Goal: Find specific page/section: Find specific page/section

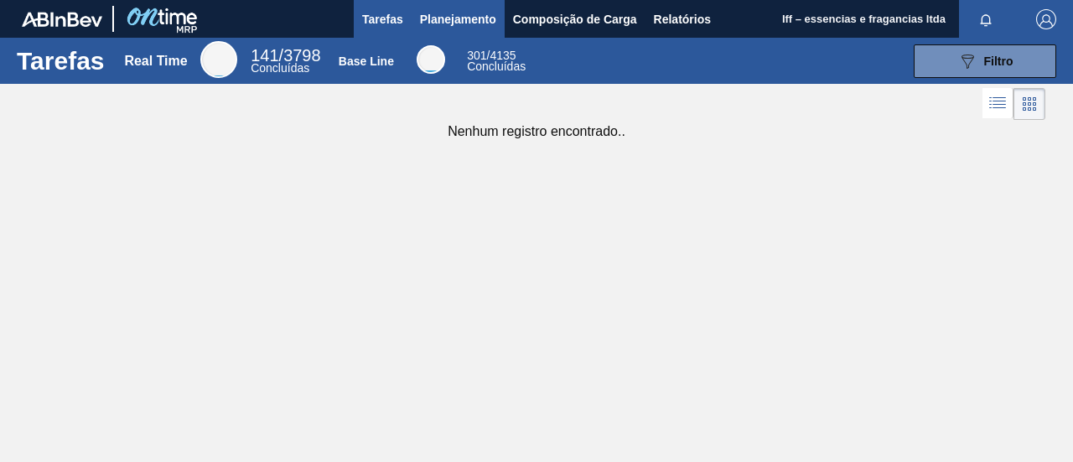
click at [473, 24] on span "Planejamento" at bounding box center [458, 19] width 76 height 20
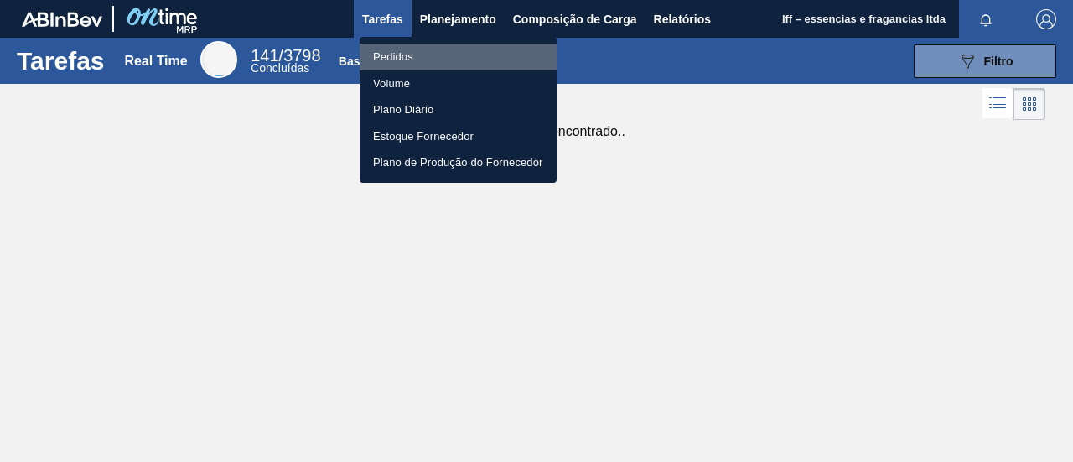
click at [409, 56] on li "Pedidos" at bounding box center [457, 57] width 197 height 27
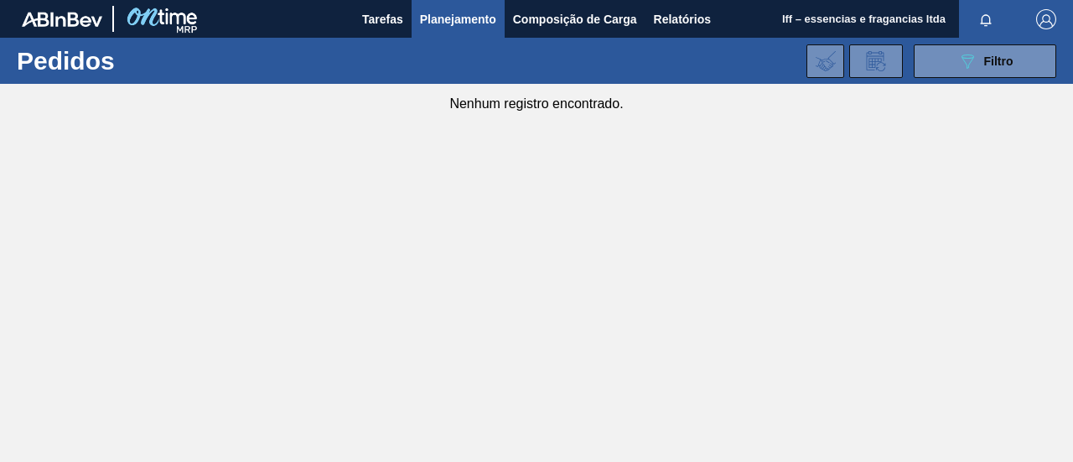
click at [494, 334] on main "Tarefas Planejamento Composição de Carga Relatórios Iff – essencias e fragancia…" at bounding box center [536, 231] width 1073 height 462
click at [503, 153] on main "Tarefas Planejamento Composição de Carga Relatórios Iff – essencias e fragancia…" at bounding box center [536, 231] width 1073 height 462
click at [583, 25] on span "Composição de Carga" at bounding box center [575, 19] width 124 height 20
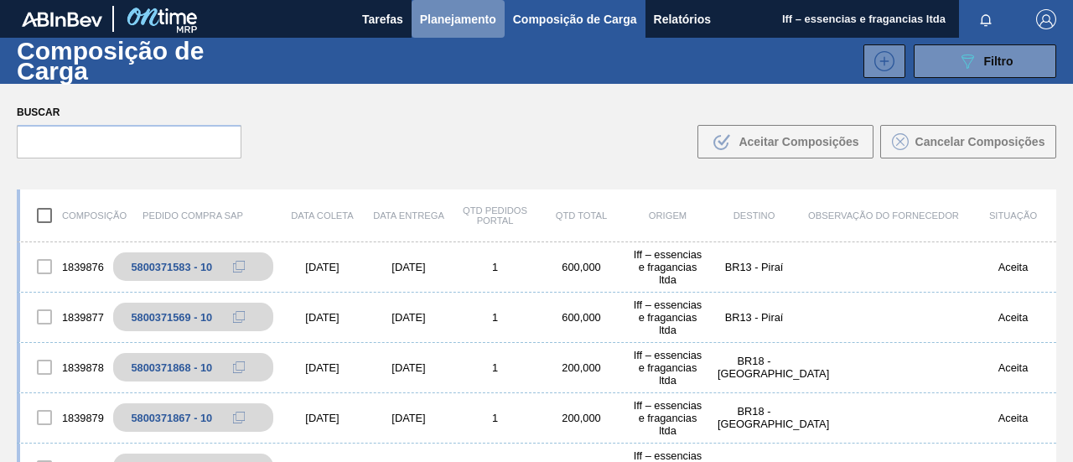
click at [460, 23] on span "Planejamento" at bounding box center [458, 19] width 76 height 20
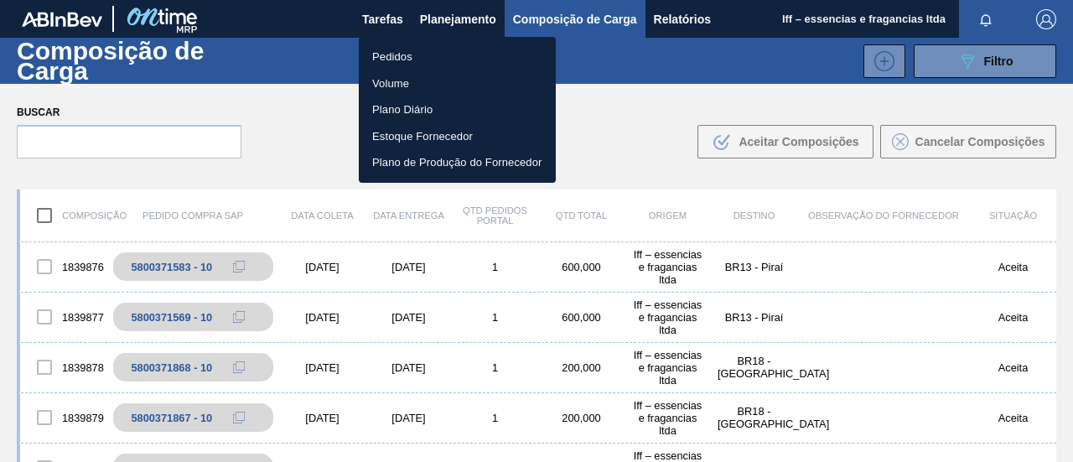
click at [406, 48] on li "Pedidos" at bounding box center [457, 57] width 197 height 27
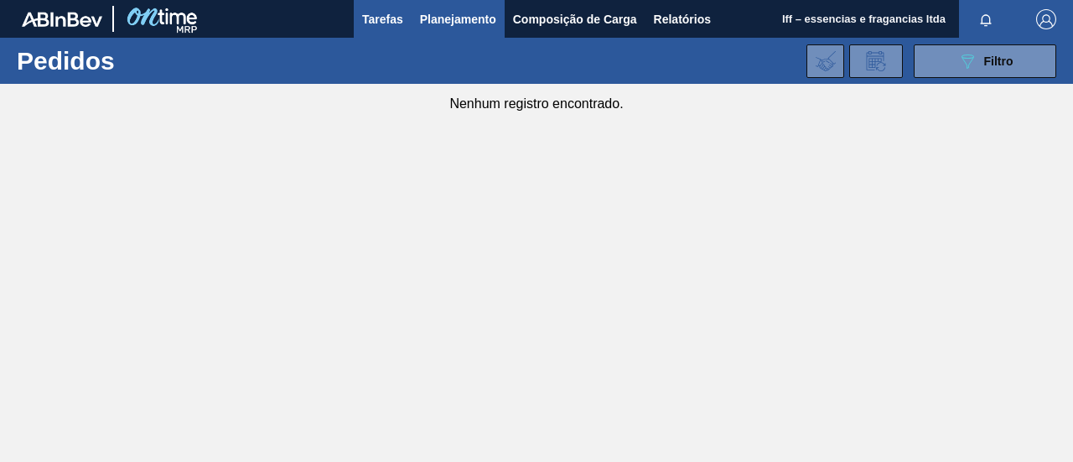
click at [370, 22] on span "Tarefas" at bounding box center [382, 19] width 41 height 20
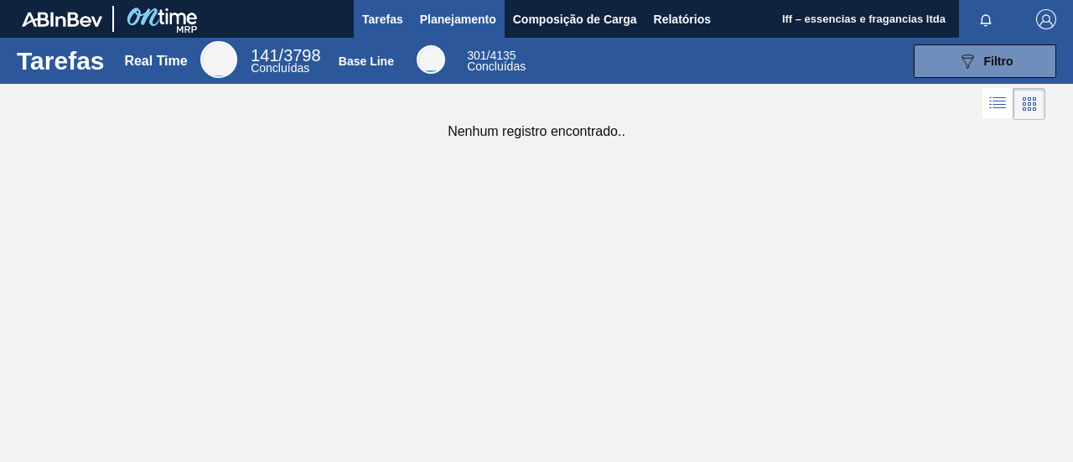
click at [462, 13] on span "Planejamento" at bounding box center [458, 19] width 76 height 20
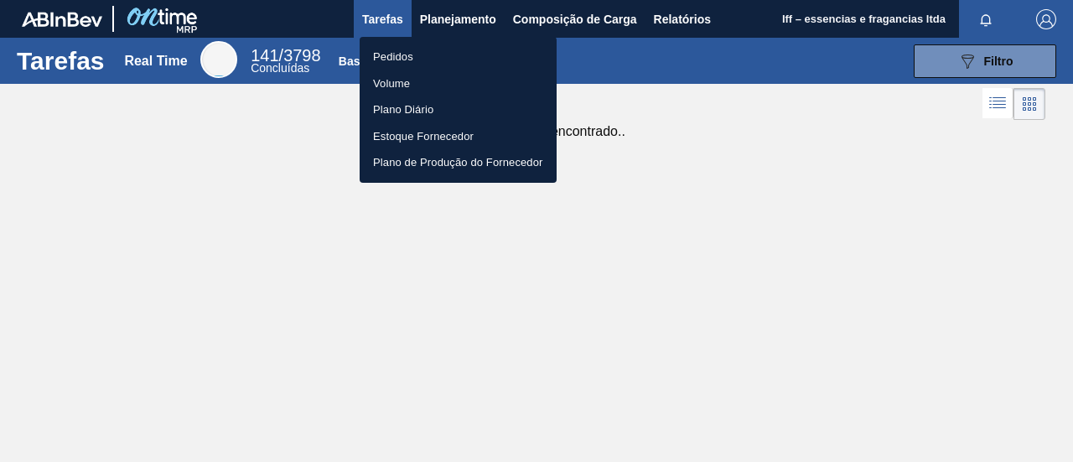
click at [400, 90] on li "Volume" at bounding box center [457, 83] width 197 height 27
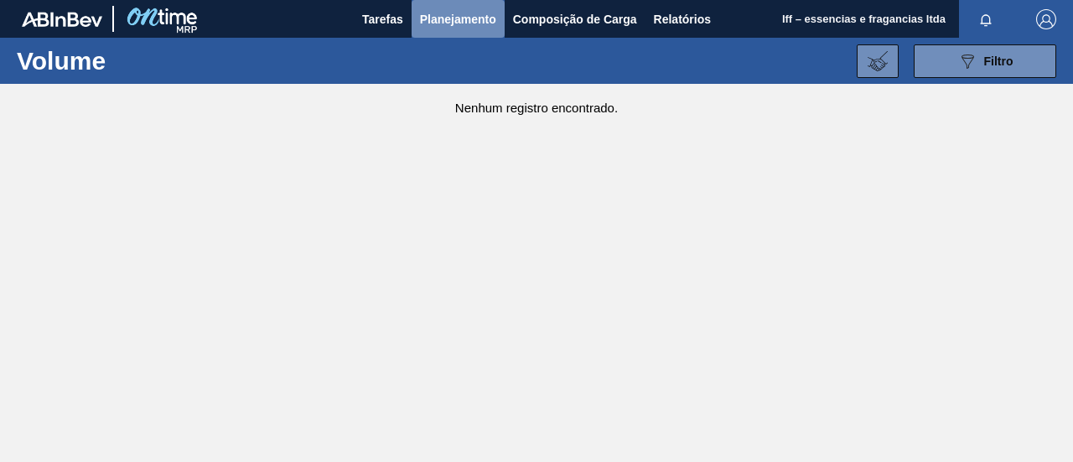
click at [452, 20] on span "Planejamento" at bounding box center [458, 19] width 76 height 20
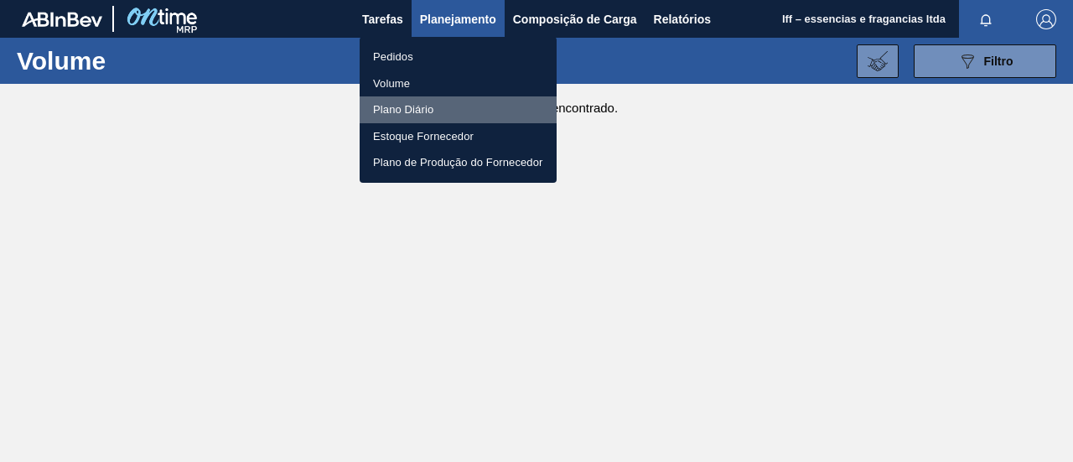
click at [412, 111] on li "Plano Diário" at bounding box center [457, 109] width 197 height 27
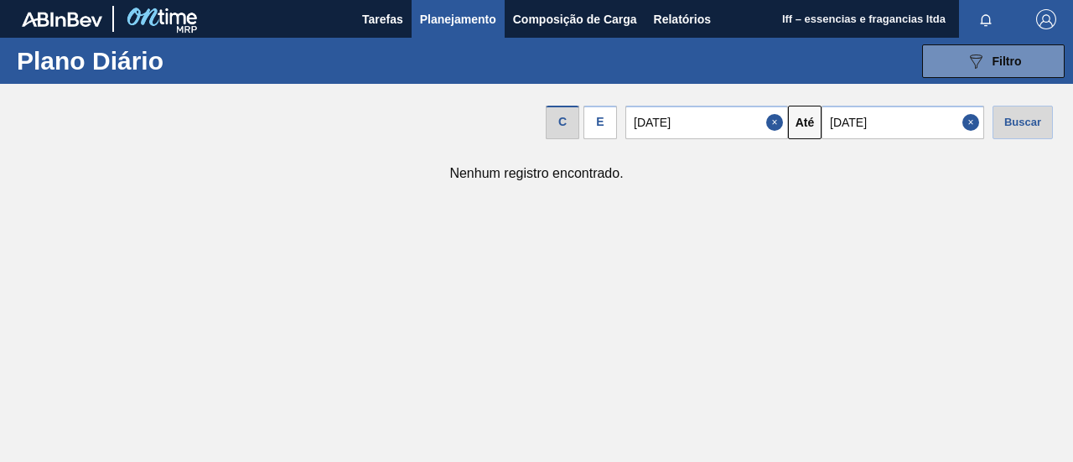
click at [455, 22] on span "Planejamento" at bounding box center [458, 19] width 76 height 20
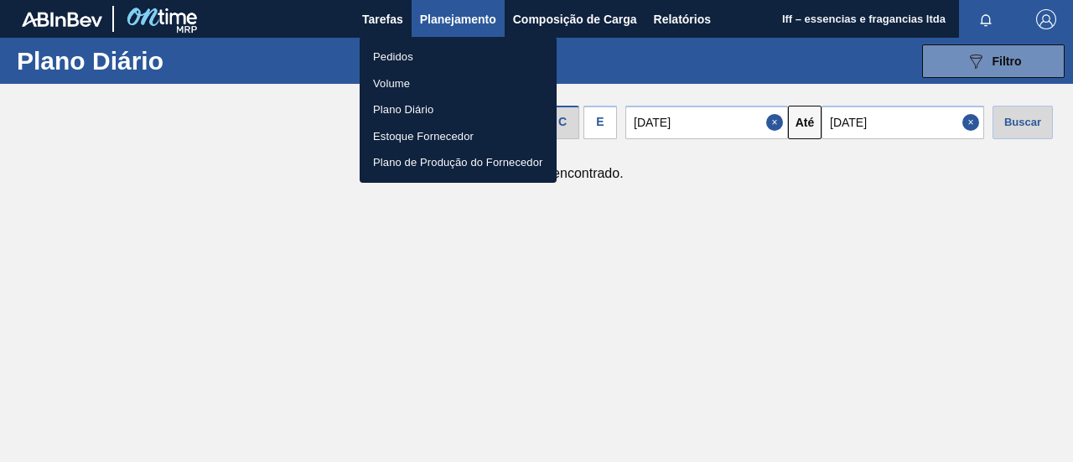
click at [408, 163] on li "Plano de Produção do Fornecedor" at bounding box center [457, 162] width 197 height 27
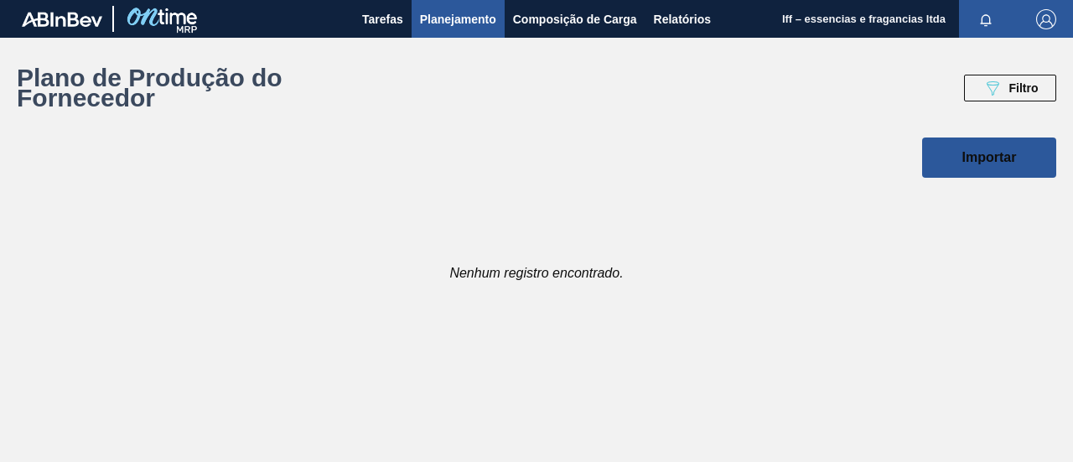
click at [446, 17] on span "Planejamento" at bounding box center [458, 19] width 76 height 20
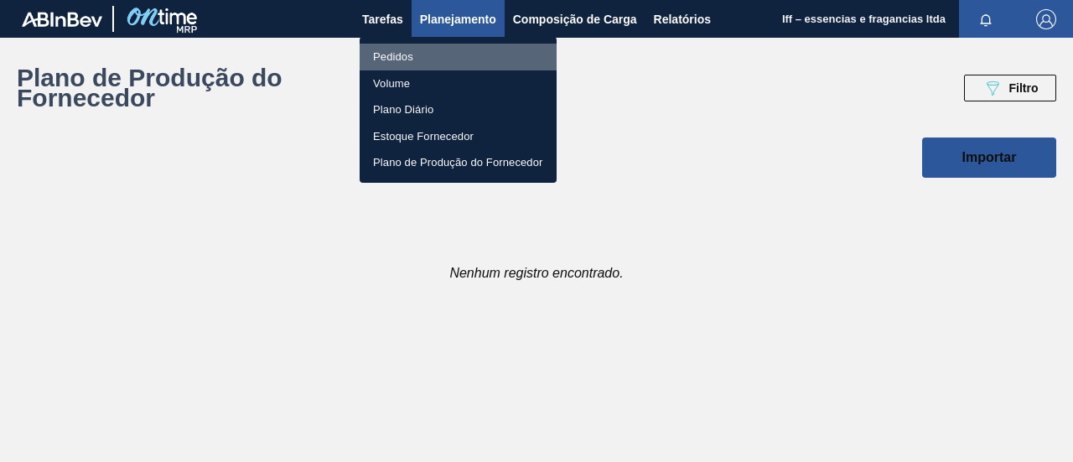
click at [427, 61] on li "Pedidos" at bounding box center [457, 57] width 197 height 27
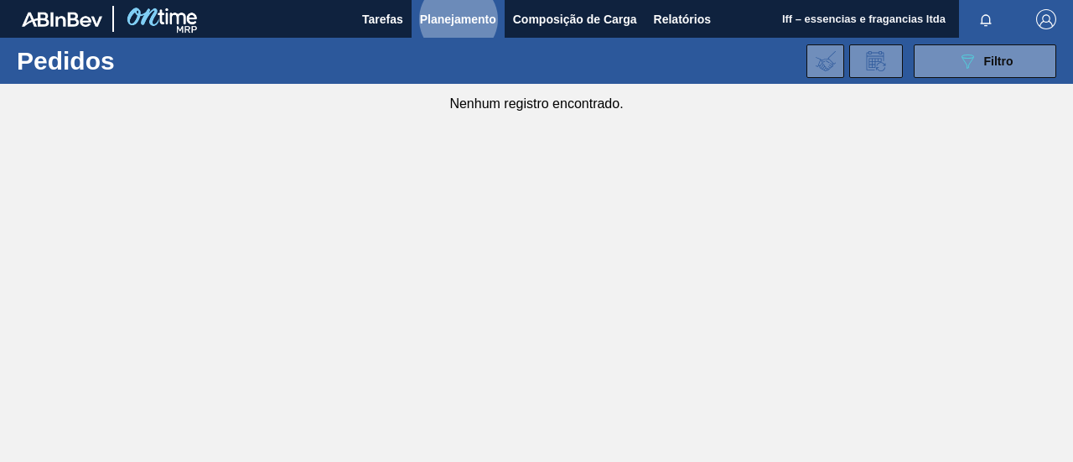
click at [479, 9] on span "Planejamento" at bounding box center [458, 19] width 76 height 20
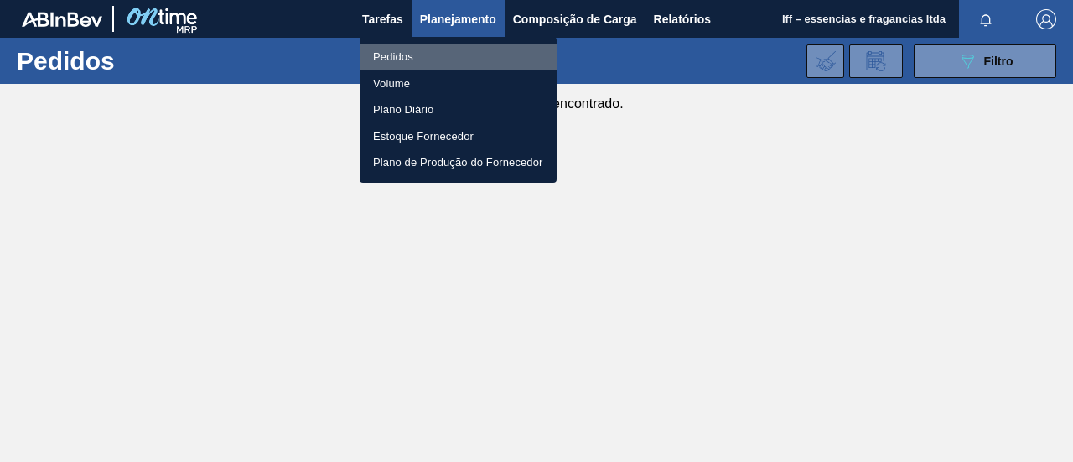
click at [403, 57] on li "Pedidos" at bounding box center [457, 57] width 197 height 27
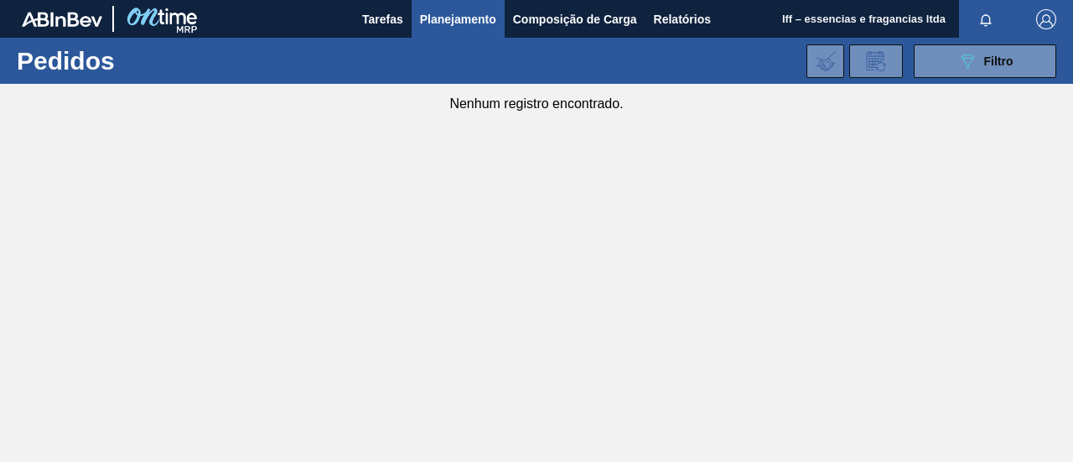
click at [472, 13] on span "Planejamento" at bounding box center [458, 19] width 76 height 20
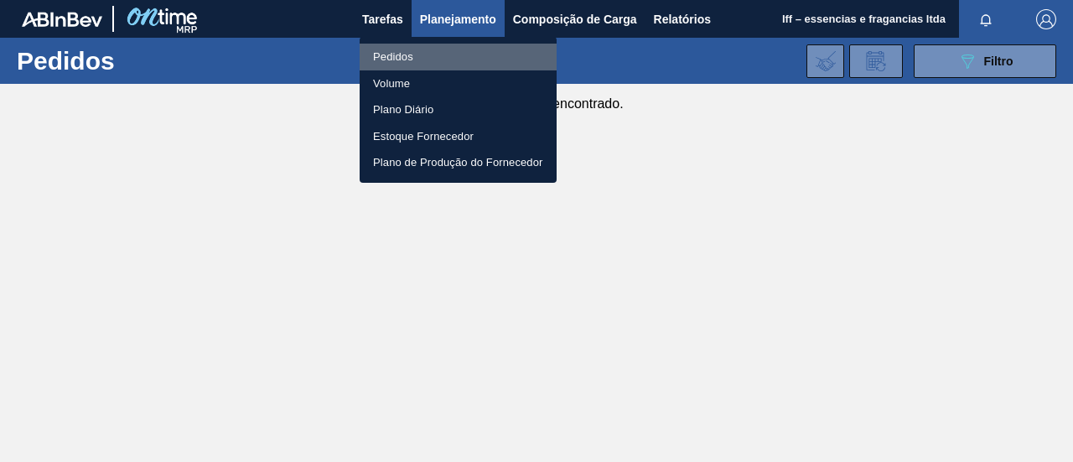
click at [401, 55] on li "Pedidos" at bounding box center [457, 57] width 197 height 27
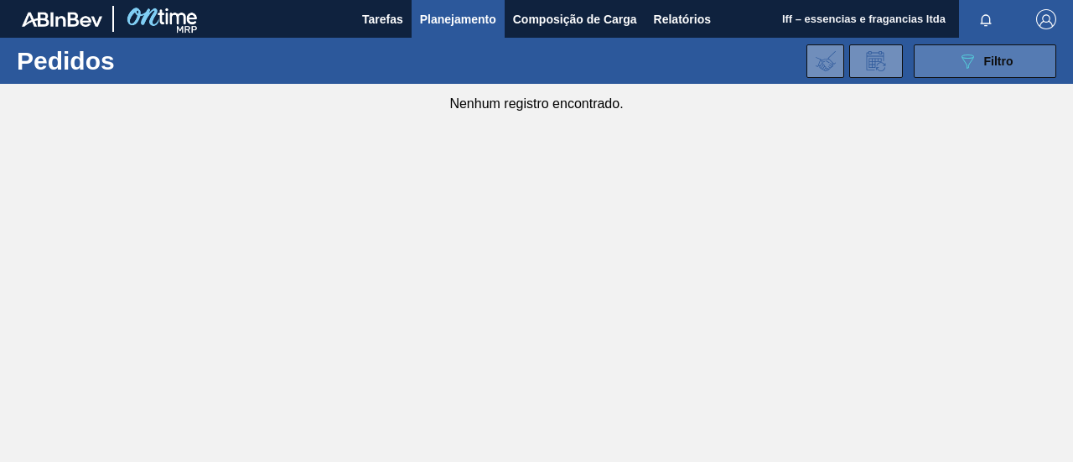
click at [1032, 53] on button "089F7B8B-B2A5-4AFE-B5C0-19BA573D28AC Filtro" at bounding box center [984, 61] width 142 height 34
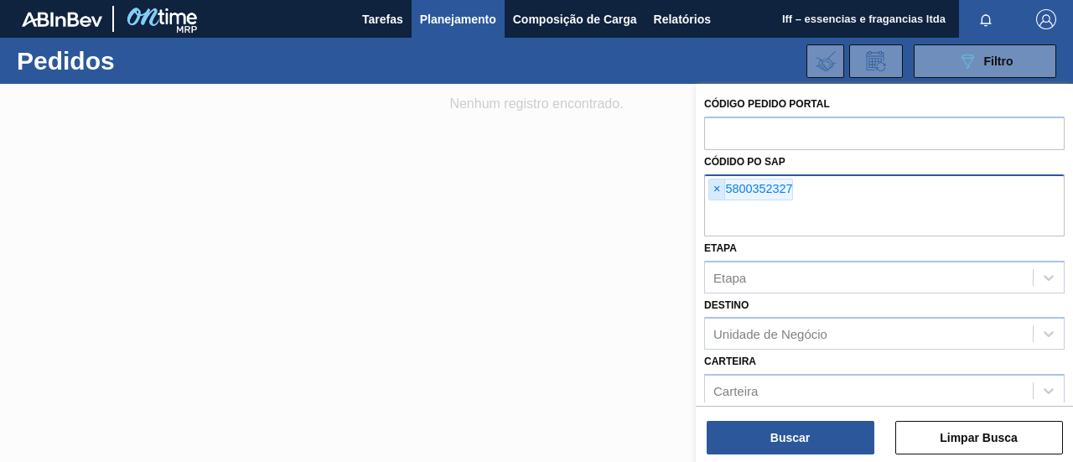
click at [720, 190] on span "×" at bounding box center [717, 189] width 16 height 20
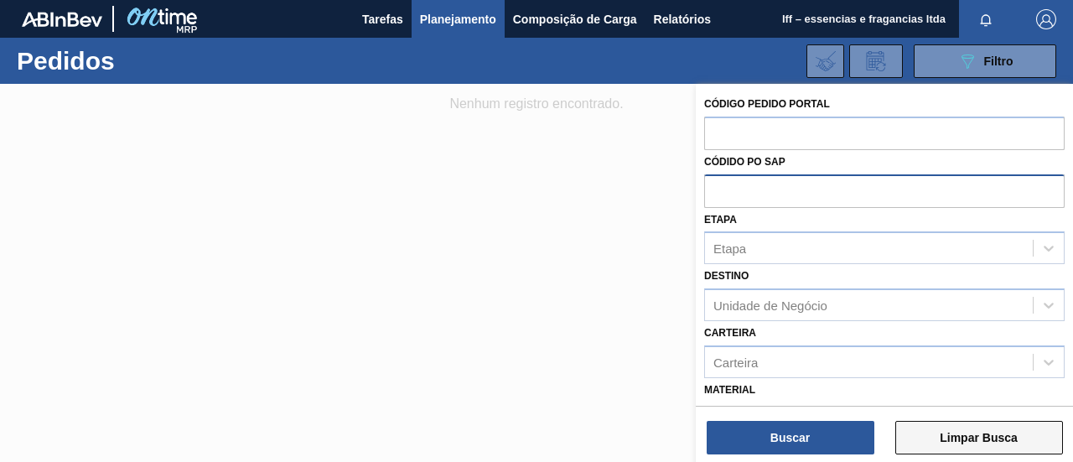
click at [921, 440] on button "Limpar Busca" at bounding box center [979, 438] width 168 height 34
